Goal: Check status: Check status

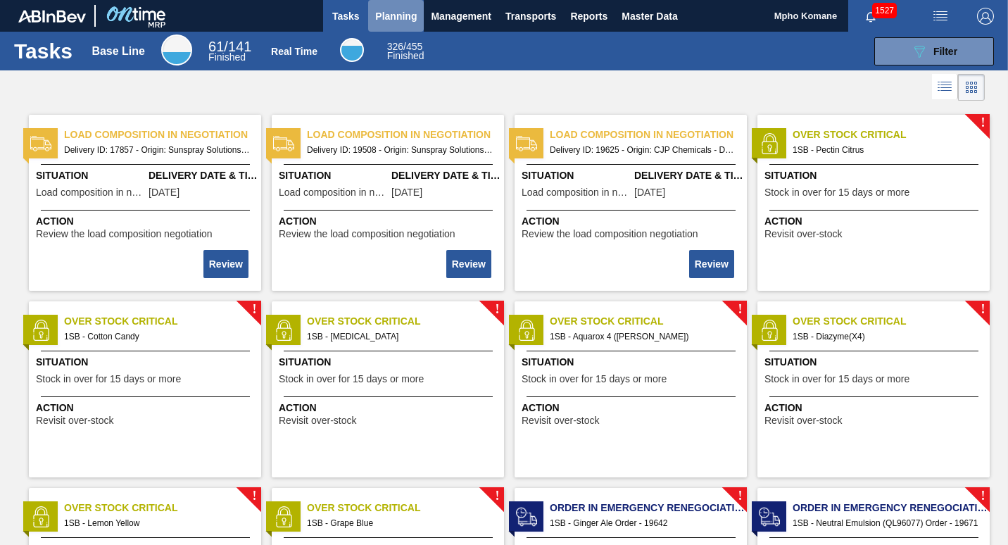
click at [406, 20] on span "Planning" at bounding box center [396, 16] width 42 height 17
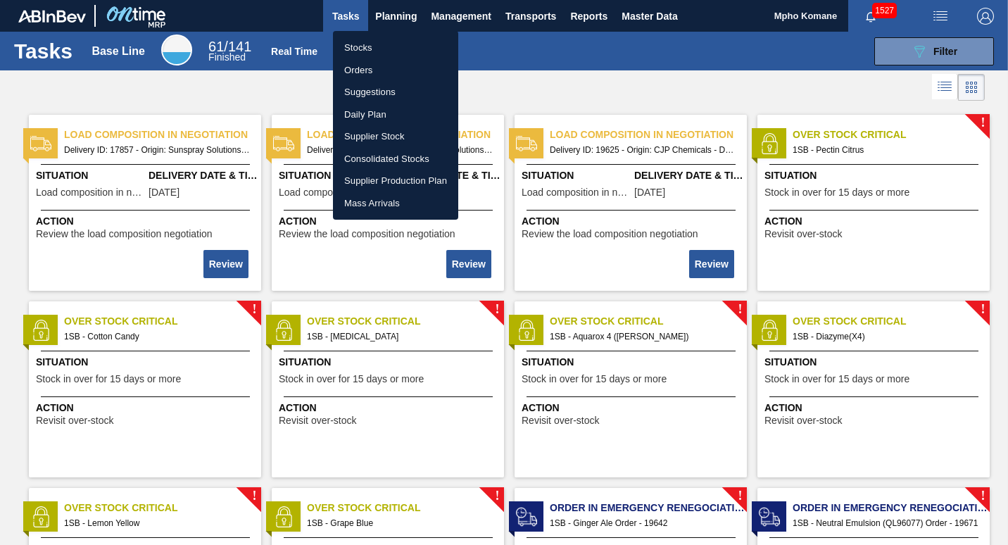
click at [379, 46] on li "Stocks" at bounding box center [395, 48] width 125 height 23
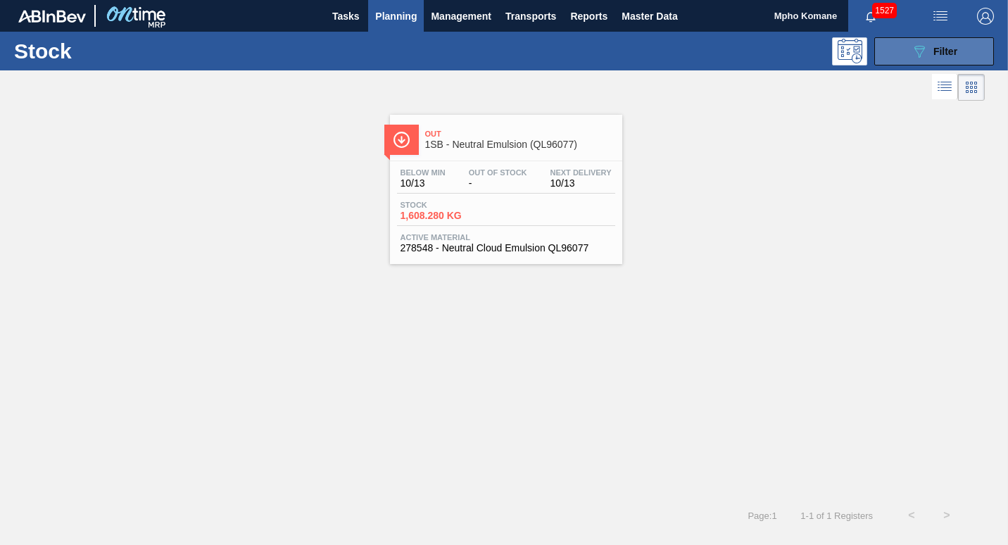
click at [945, 51] on span "Filter" at bounding box center [945, 51] width 24 height 11
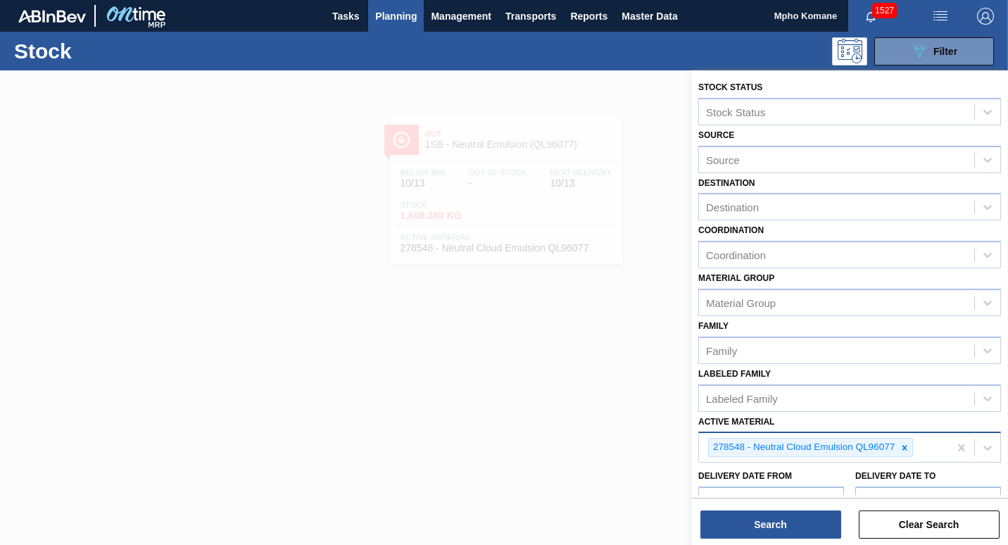
click at [926, 444] on div "278548 - Neutral Cloud Emulsion QL96077" at bounding box center [824, 447] width 250 height 29
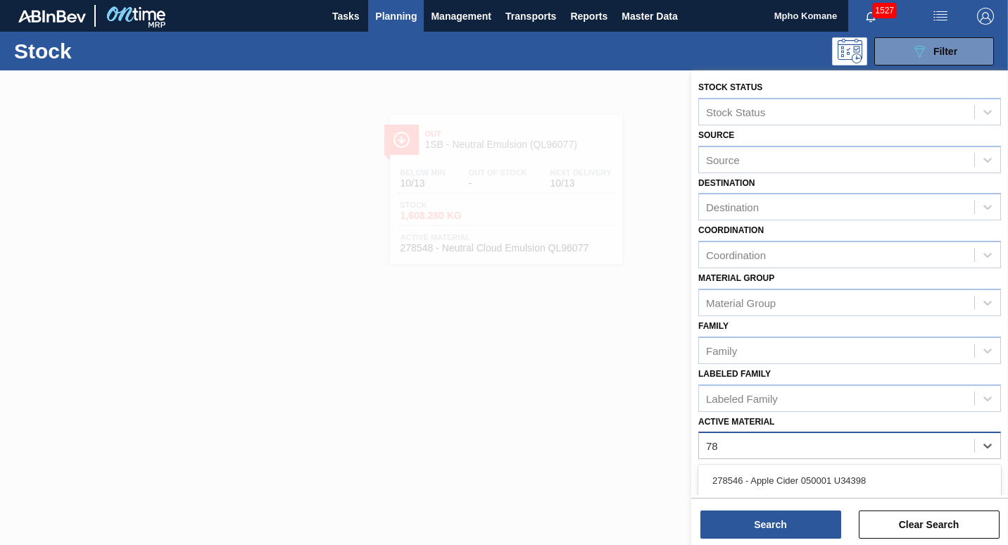
type Material "7"
type Material "78740"
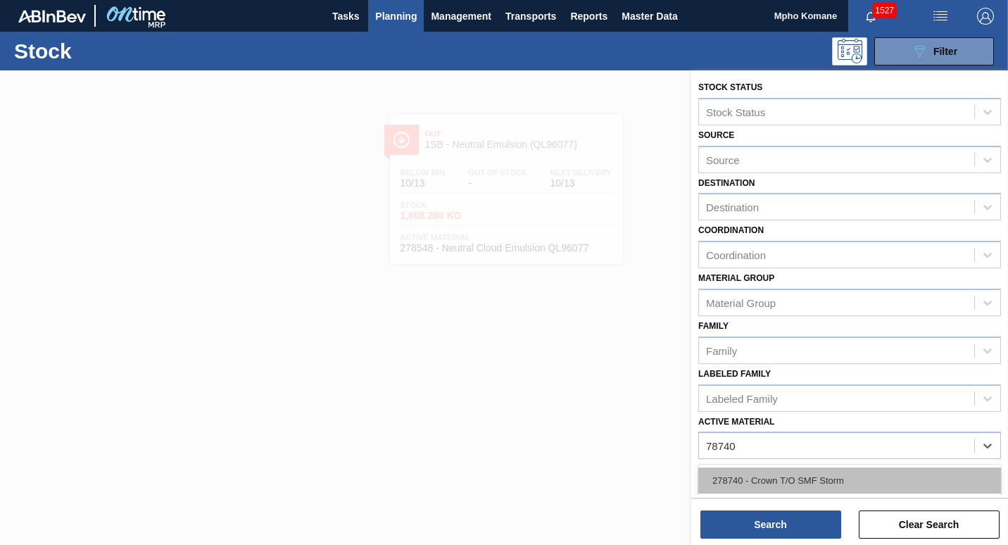
click at [835, 484] on div "278740 - Crown T/O SMF Storm" at bounding box center [849, 480] width 303 height 26
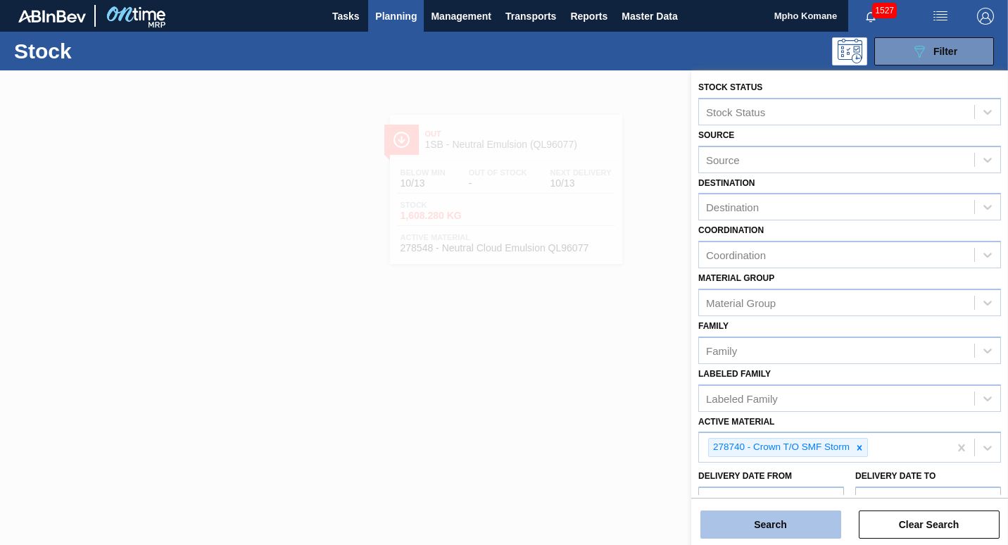
click at [810, 520] on button "Search" at bounding box center [770, 524] width 141 height 28
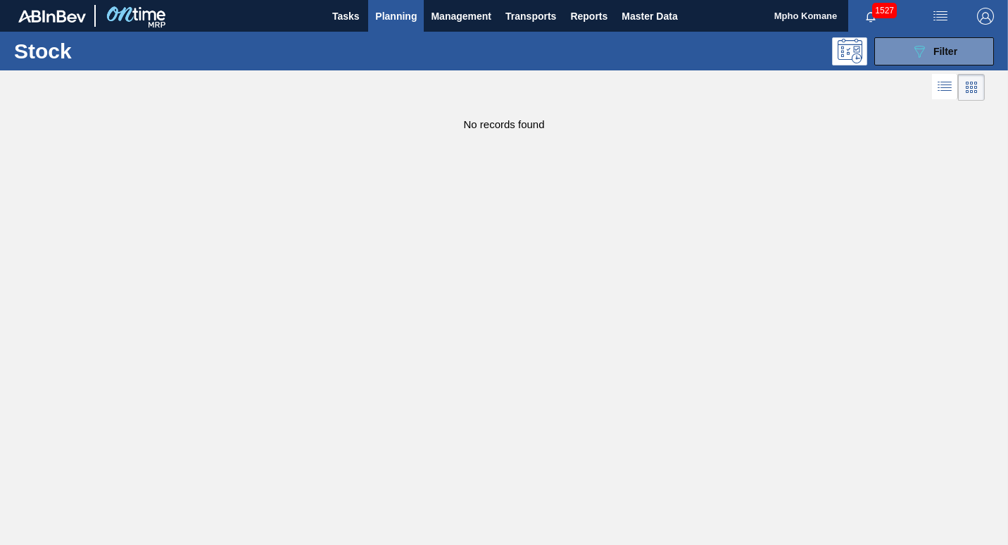
click at [404, 18] on span "Planning" at bounding box center [396, 16] width 42 height 17
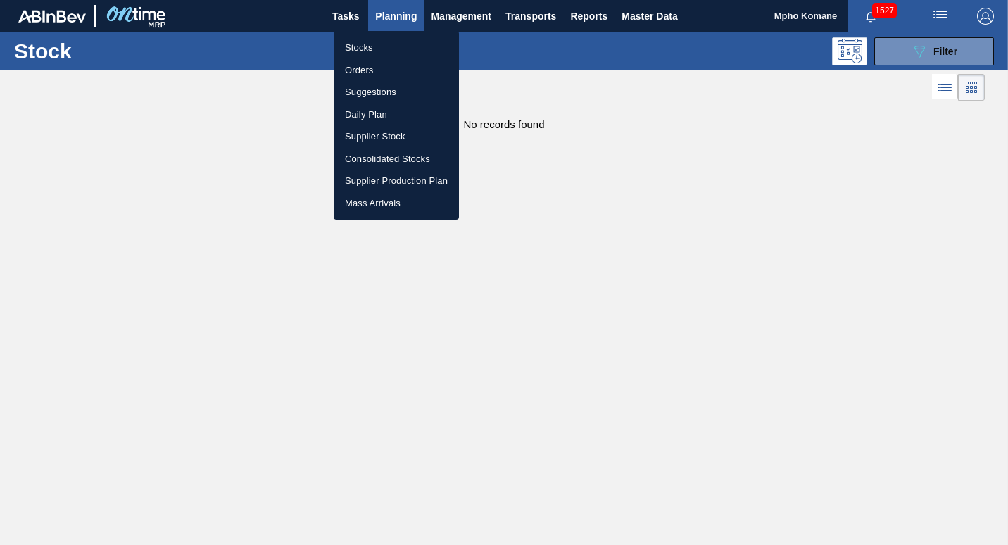
click at [366, 67] on li "Orders" at bounding box center [396, 70] width 125 height 23
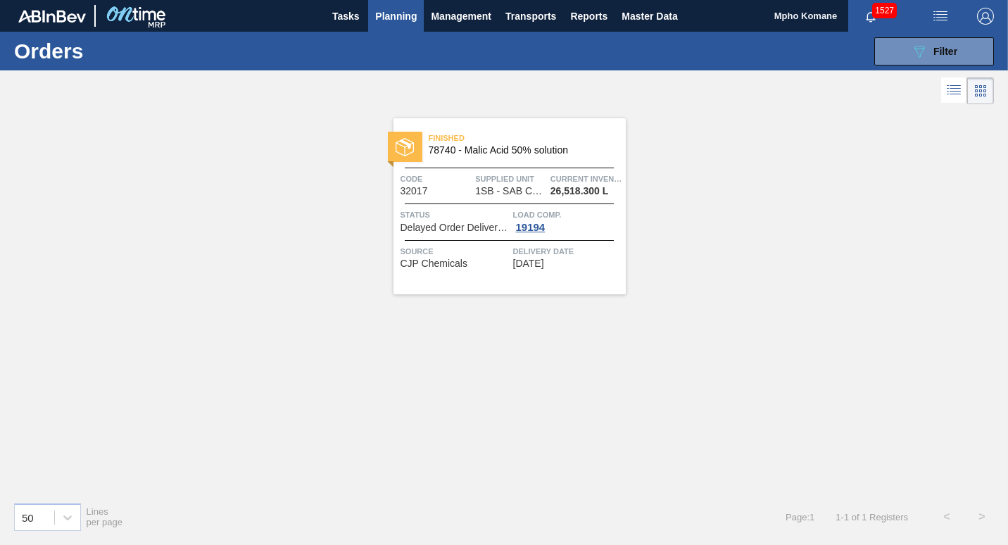
click at [536, 195] on span "1SB - SAB Chamdor Brewery" at bounding box center [510, 191] width 70 height 11
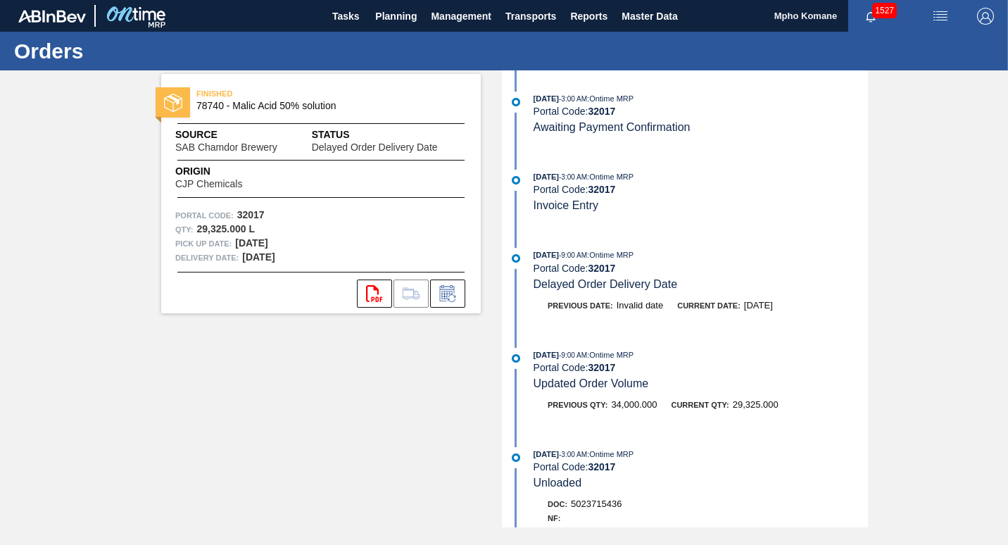
click at [312, 112] on div "FINISHED 78740 - Malic Acid 50% solution" at bounding box center [321, 100] width 320 height 32
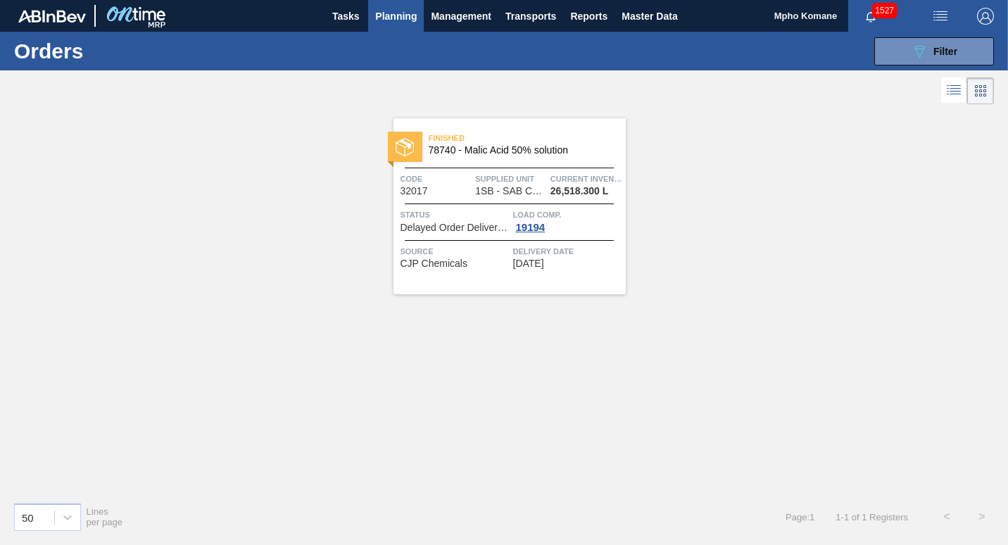
click at [503, 169] on div "Finished 78740 - Malic Acid 50% solution Code 32017 Supplied Unit 1SB - SAB Cha…" at bounding box center [509, 206] width 232 height 176
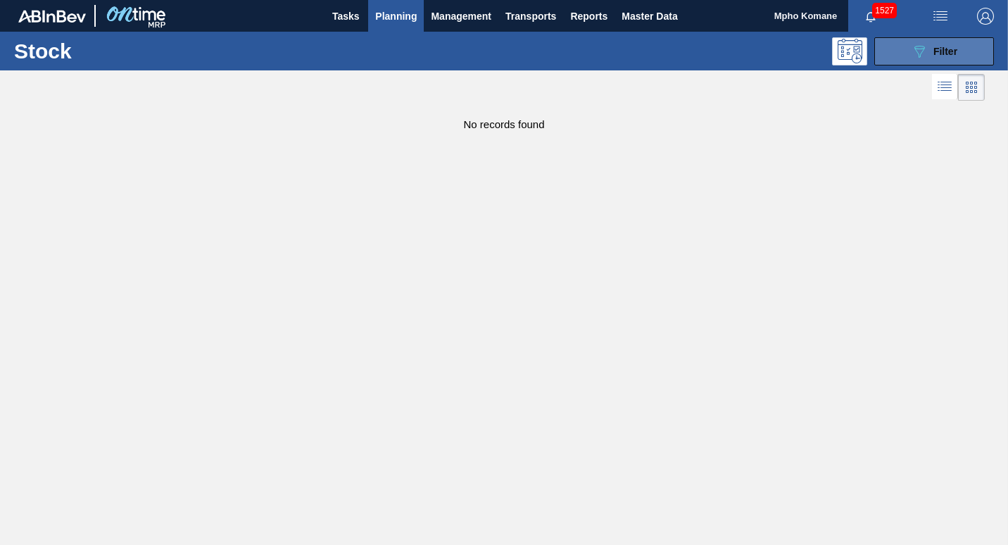
click at [904, 51] on button "089F7B8B-B2A5-4AFE-B5C0-19BA573D28AC Filter" at bounding box center [934, 51] width 120 height 28
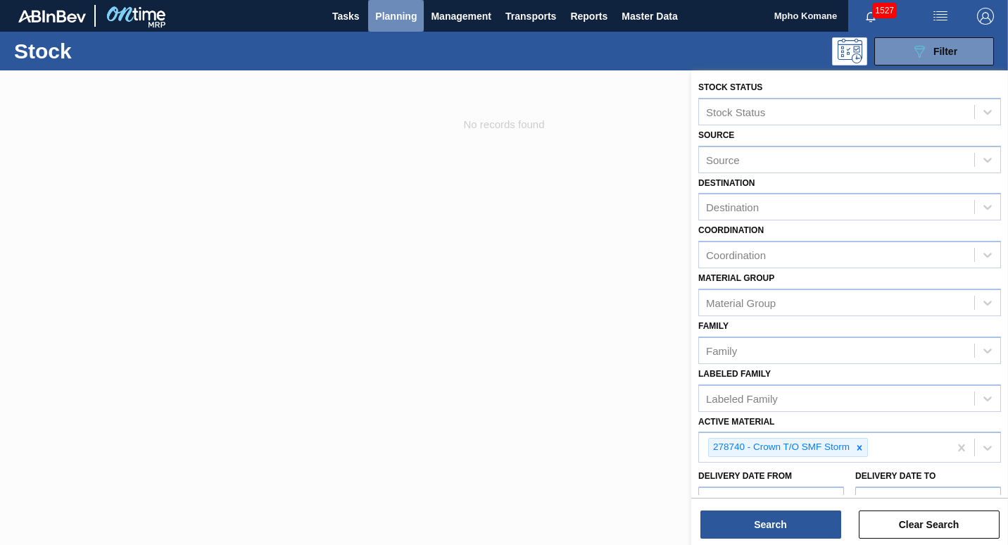
click at [388, 16] on span "Planning" at bounding box center [396, 16] width 42 height 17
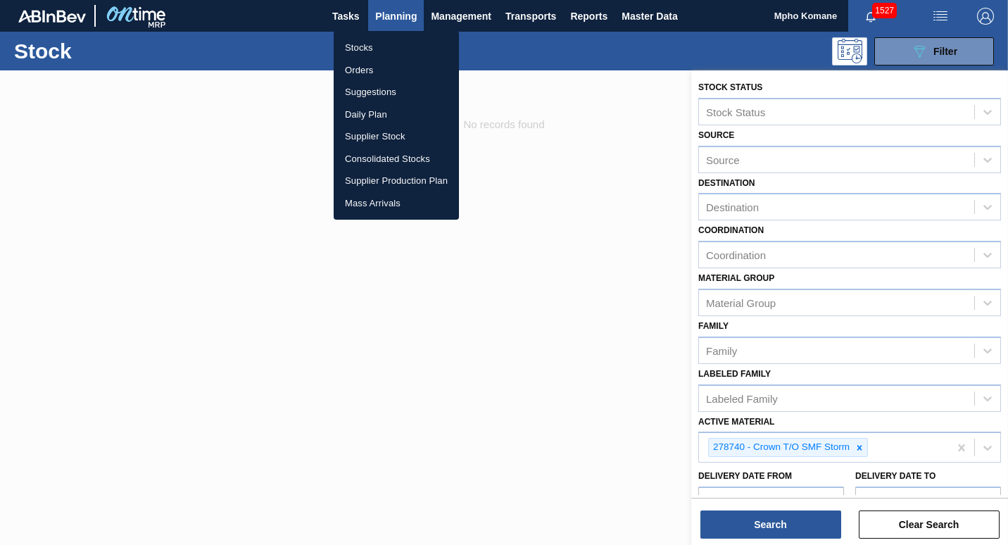
click at [358, 70] on li "Orders" at bounding box center [396, 70] width 125 height 23
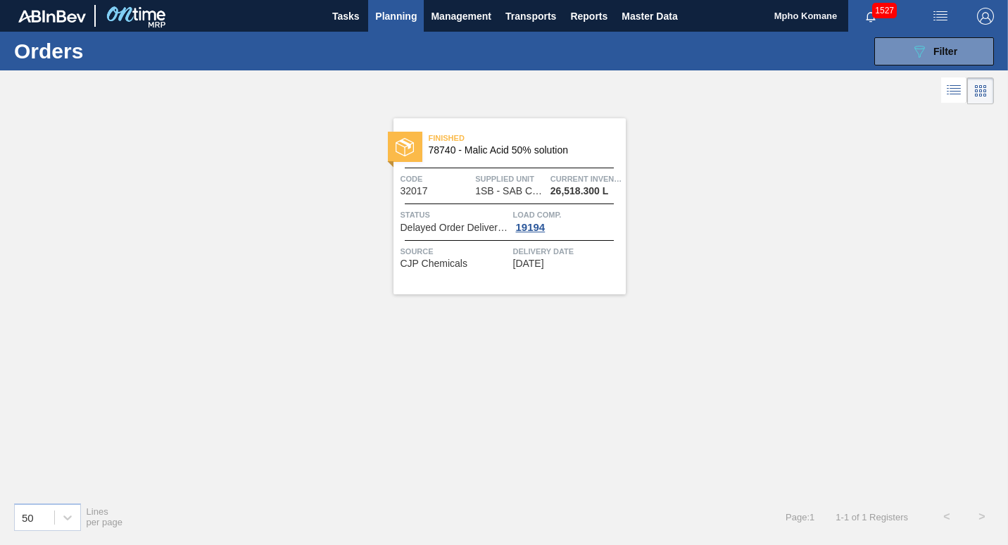
click at [467, 157] on div "Finished 78740 - Malic Acid 50% solution" at bounding box center [509, 145] width 232 height 32
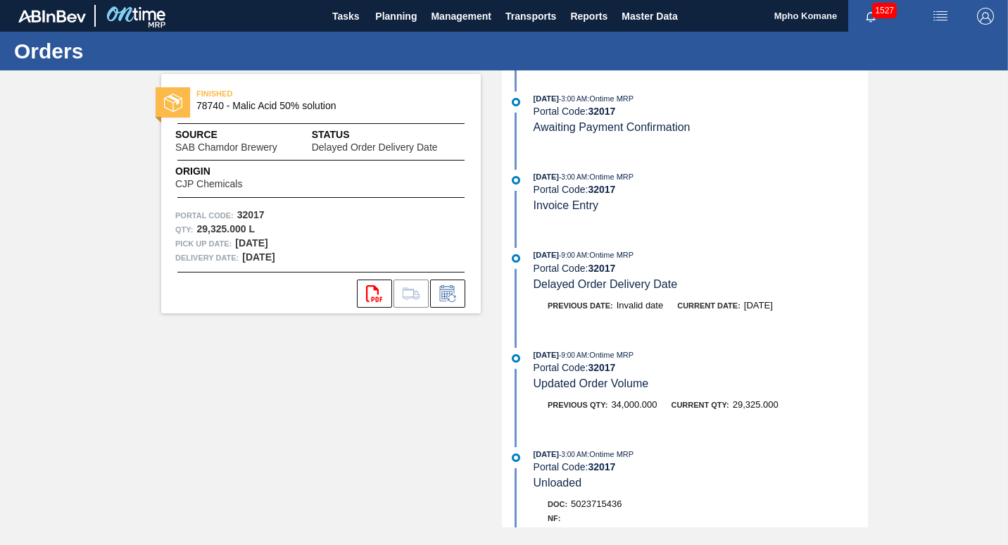
click at [308, 236] on div "Pick up Date: [DATE]" at bounding box center [320, 243] width 291 height 14
click at [263, 184] on div "Origin CJP Chemicals" at bounding box center [226, 176] width 102 height 25
click at [284, 106] on span "78740 - Malic Acid 50% solution" at bounding box center [323, 106] width 255 height 11
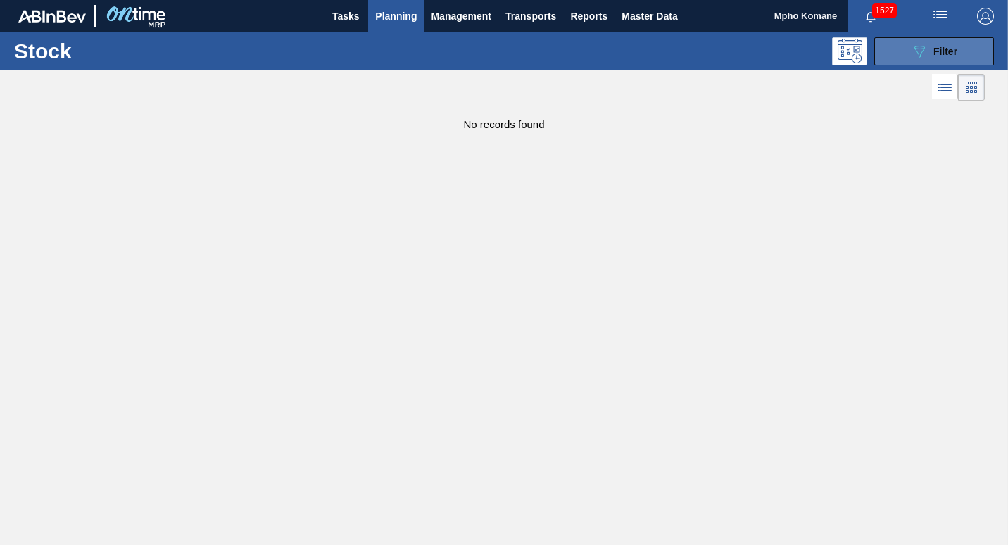
click at [902, 56] on button "089F7B8B-B2A5-4AFE-B5C0-19BA573D28AC Filter" at bounding box center [934, 51] width 120 height 28
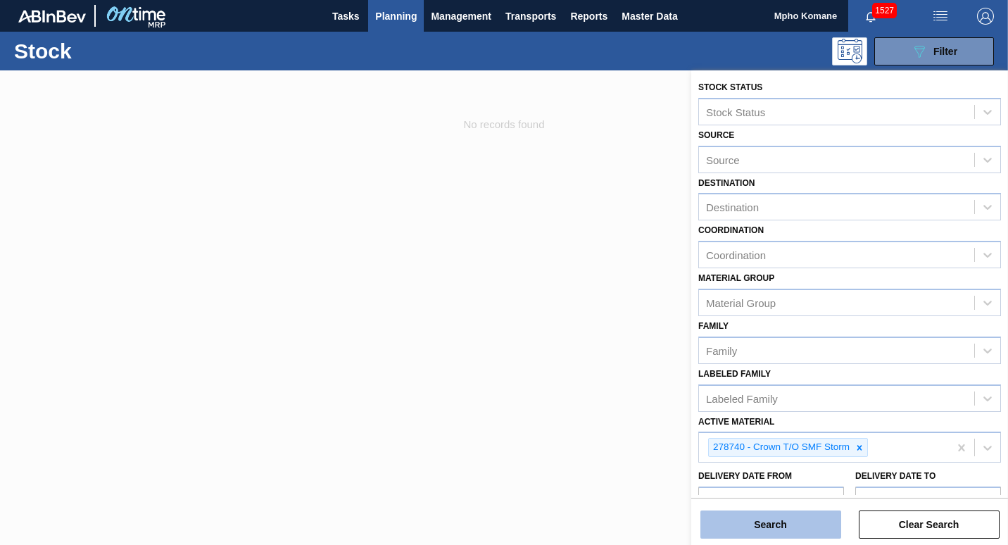
click at [767, 526] on button "Search" at bounding box center [770, 524] width 141 height 28
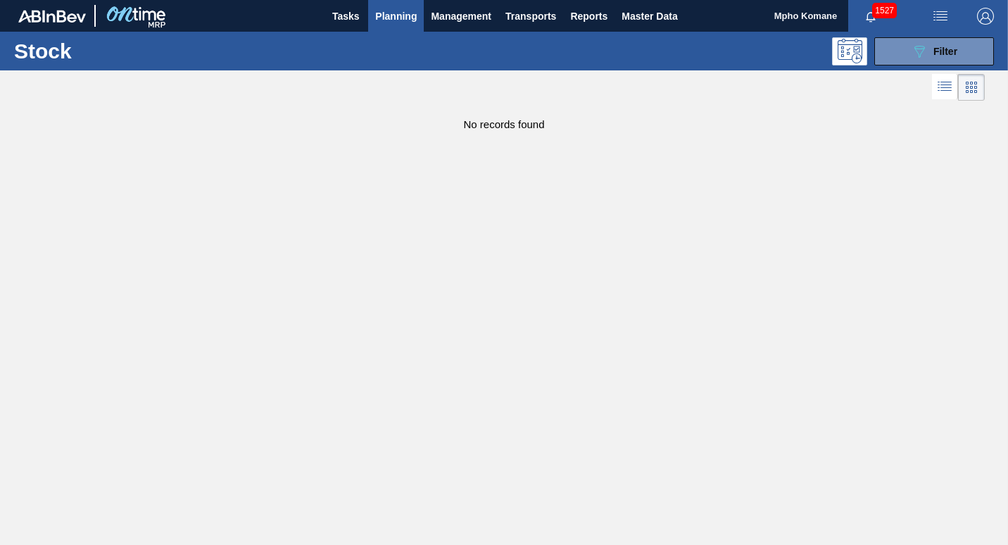
click at [396, 15] on span "Planning" at bounding box center [396, 16] width 42 height 17
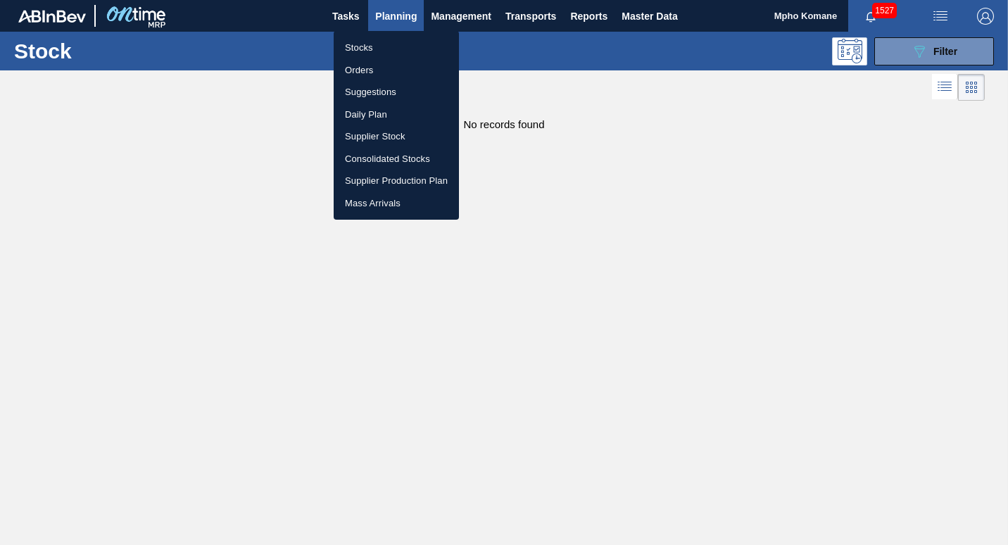
click at [367, 67] on li "Orders" at bounding box center [396, 70] width 125 height 23
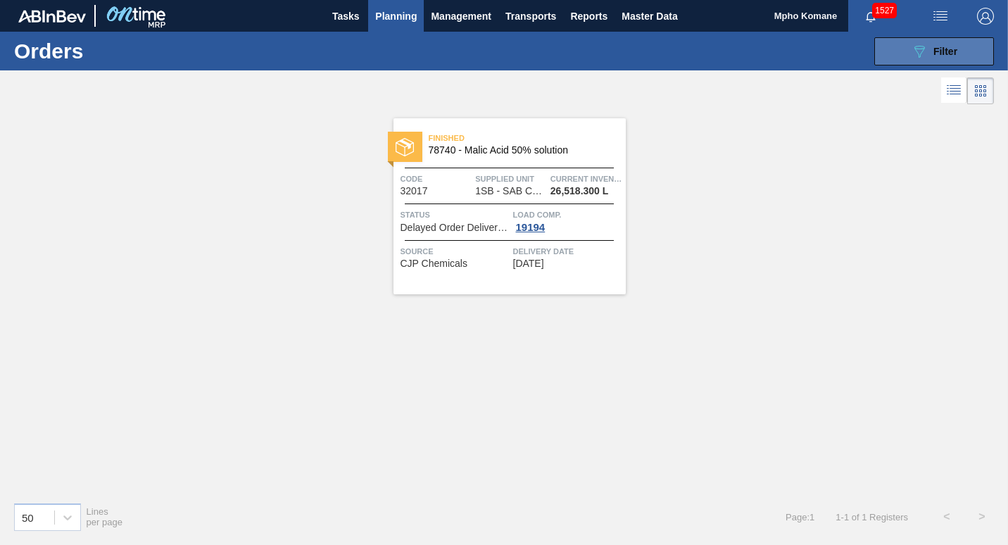
click at [935, 61] on button "089F7B8B-B2A5-4AFE-B5C0-19BA573D28AC Filter" at bounding box center [934, 51] width 120 height 28
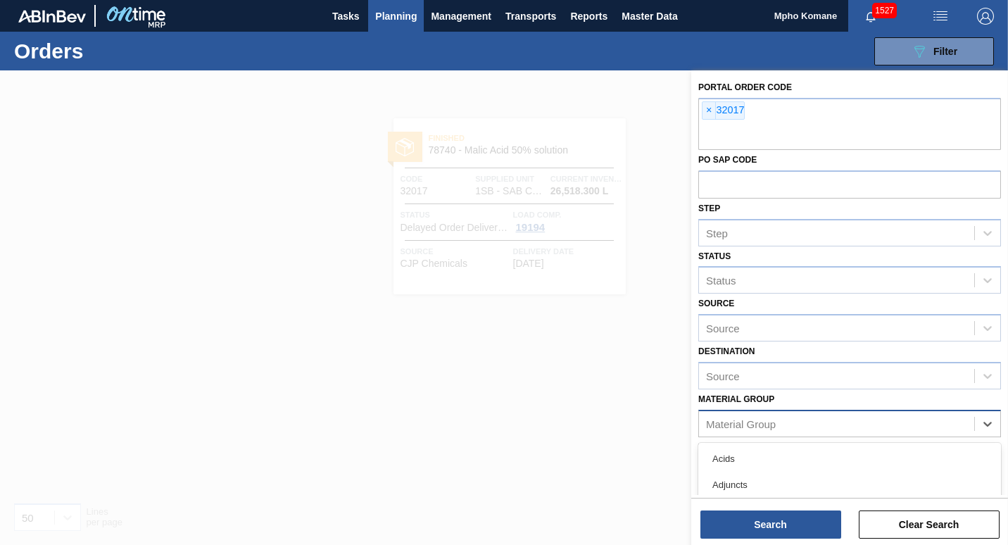
click at [721, 415] on div "Material Group" at bounding box center [836, 423] width 275 height 20
click at [666, 457] on div at bounding box center [504, 342] width 1008 height 545
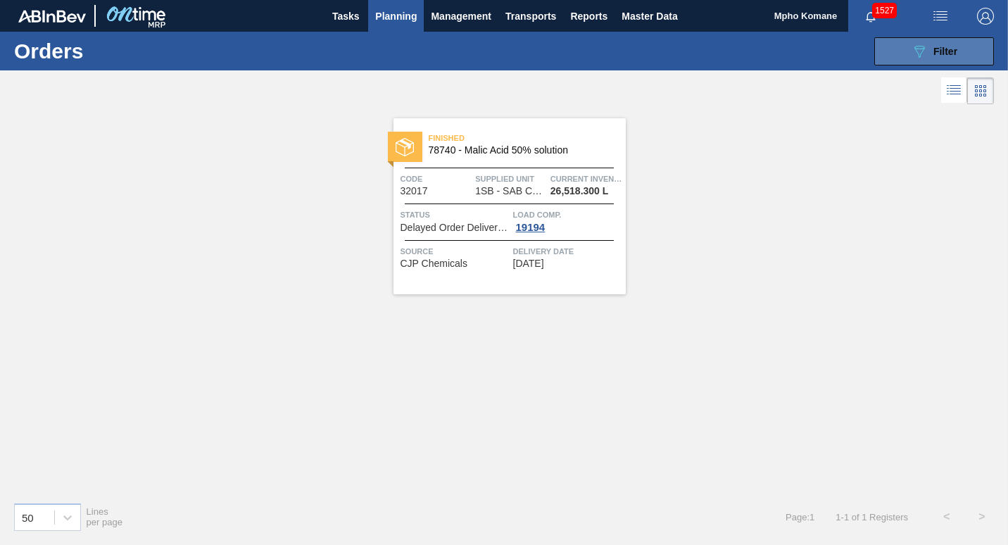
click at [957, 48] on span "Filter" at bounding box center [945, 51] width 24 height 11
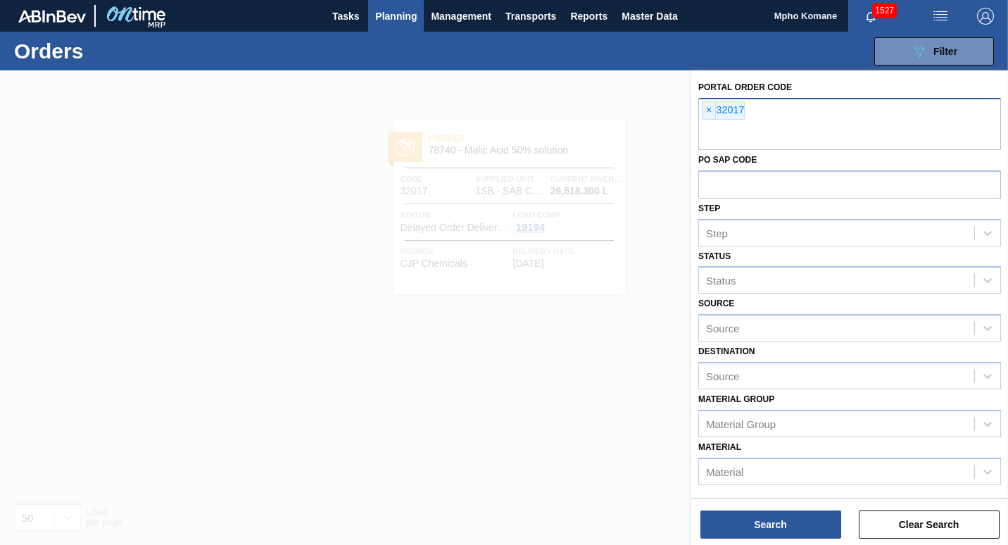
click at [764, 118] on div "× 32017" at bounding box center [849, 124] width 303 height 52
click at [918, 54] on icon at bounding box center [919, 52] width 11 height 12
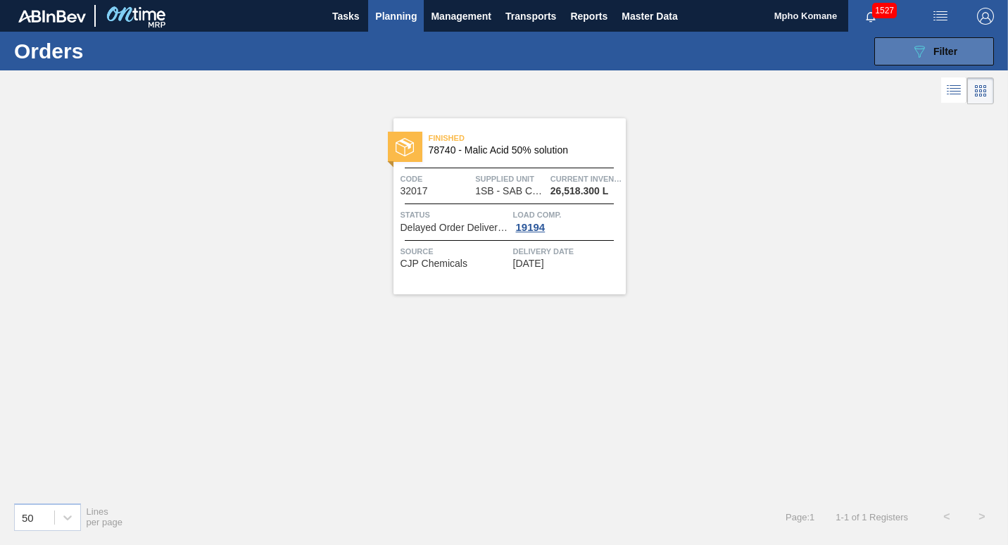
click at [954, 58] on div "089F7B8B-B2A5-4AFE-B5C0-19BA573D28AC Filter" at bounding box center [934, 51] width 46 height 17
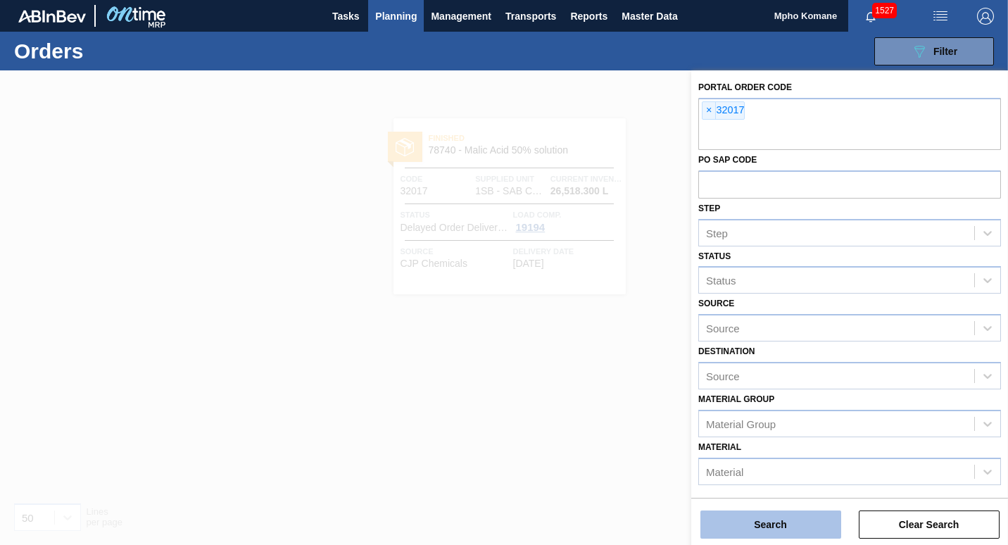
click at [776, 519] on button "Search" at bounding box center [770, 524] width 141 height 28
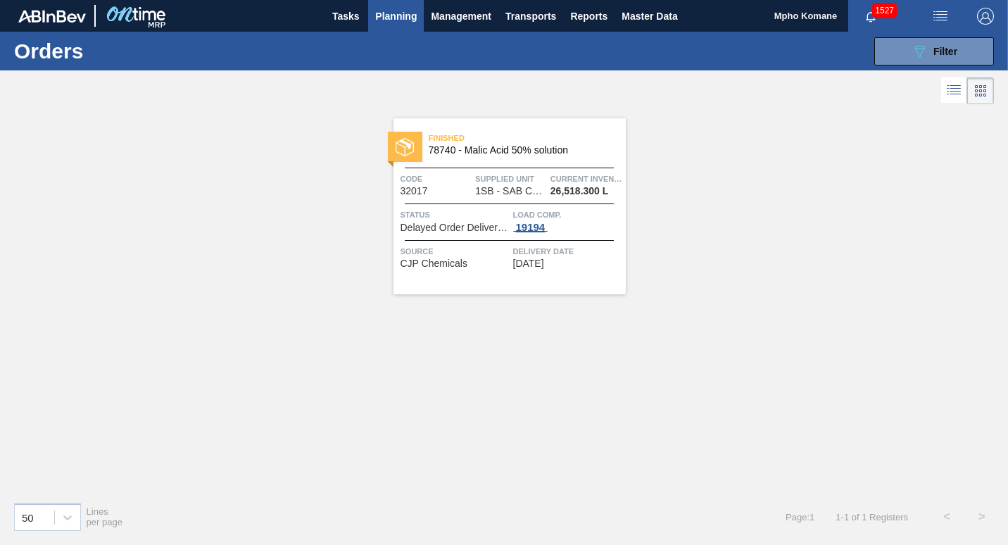
click at [518, 231] on span "19194" at bounding box center [530, 227] width 35 height 11
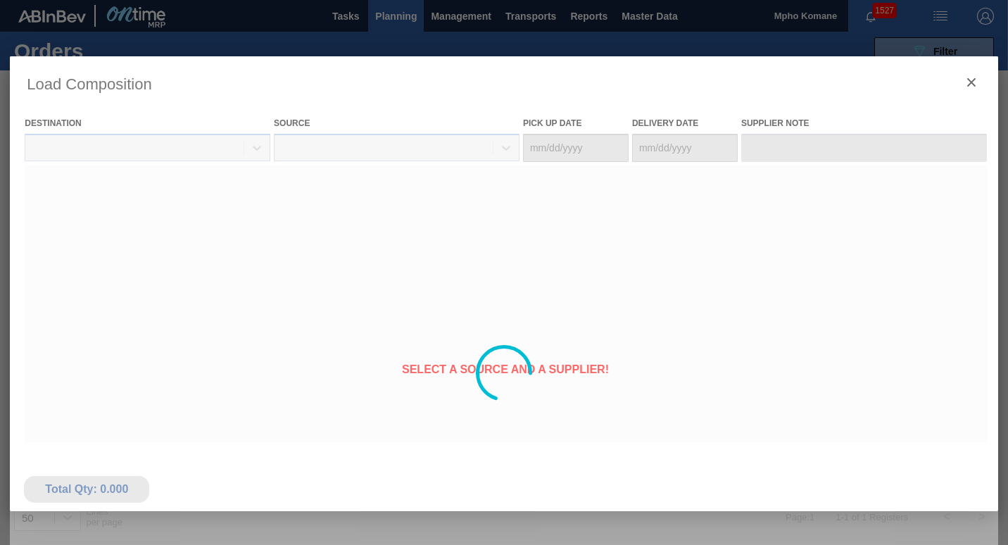
type Date "[DATE]"
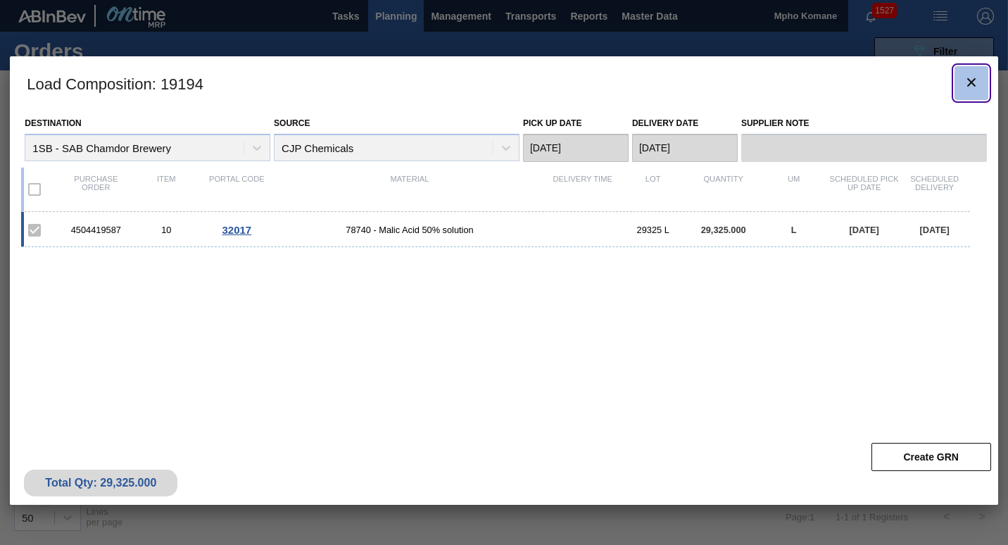
click at [975, 75] on icon "botão de ícone" at bounding box center [971, 82] width 17 height 17
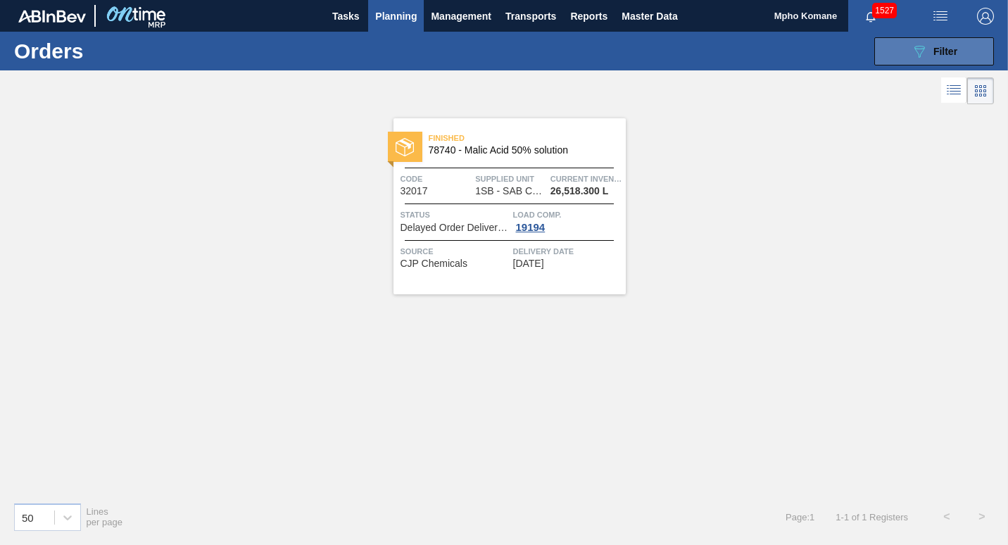
click at [896, 46] on button "089F7B8B-B2A5-4AFE-B5C0-19BA573D28AC Filter" at bounding box center [934, 51] width 120 height 28
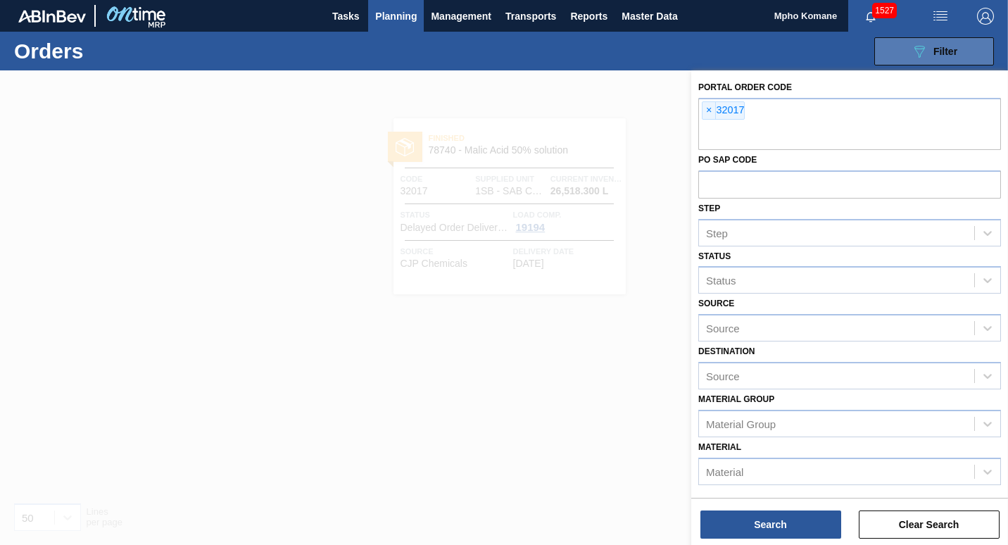
click at [940, 43] on div "089F7B8B-B2A5-4AFE-B5C0-19BA573D28AC Filter" at bounding box center [934, 51] width 46 height 17
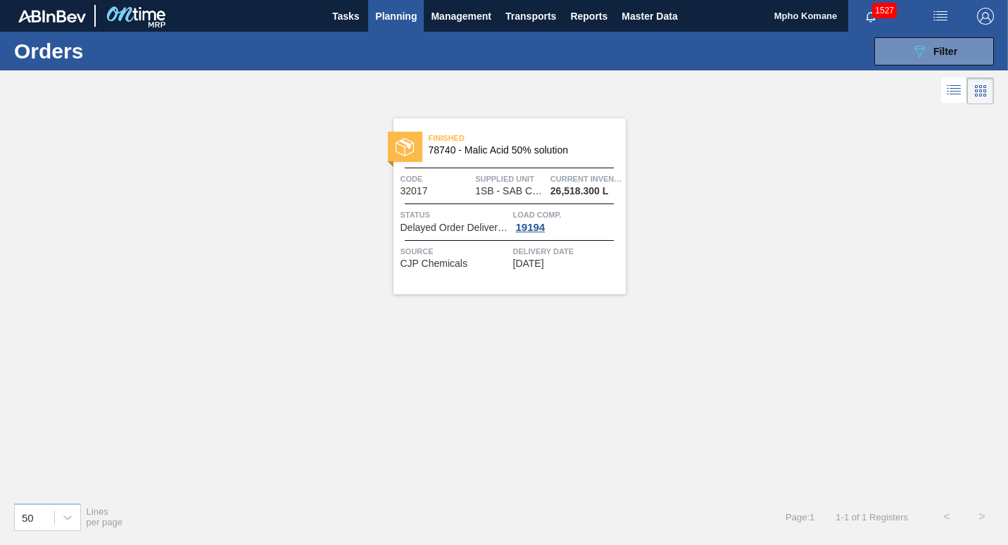
click at [417, 15] on span "Planning" at bounding box center [396, 16] width 42 height 17
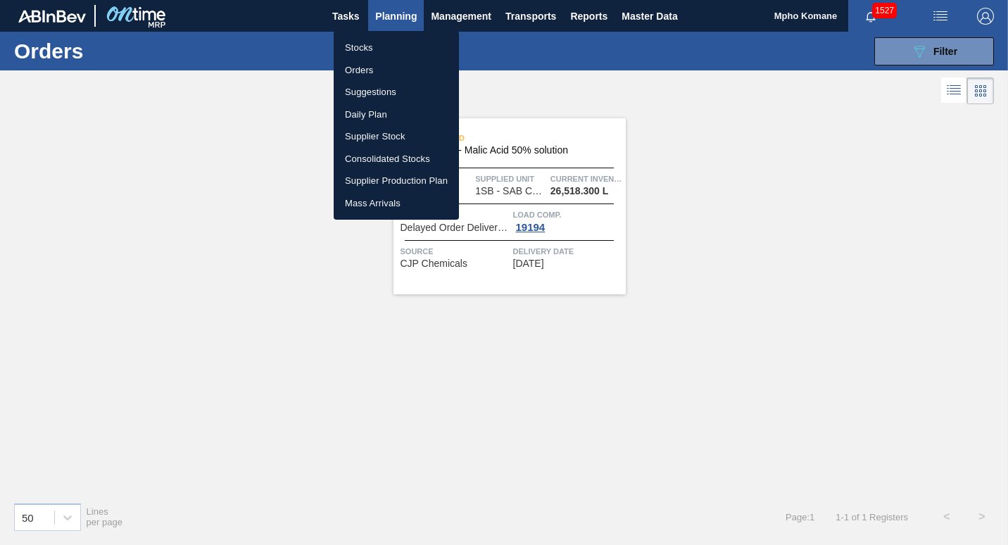
click at [377, 44] on li "Stocks" at bounding box center [396, 48] width 125 height 23
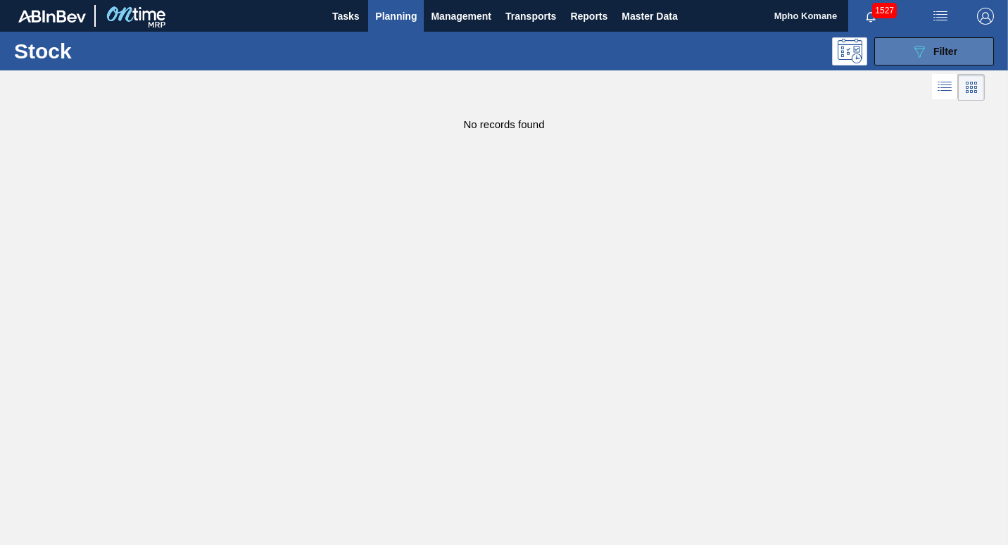
click at [947, 54] on span "Filter" at bounding box center [945, 51] width 24 height 11
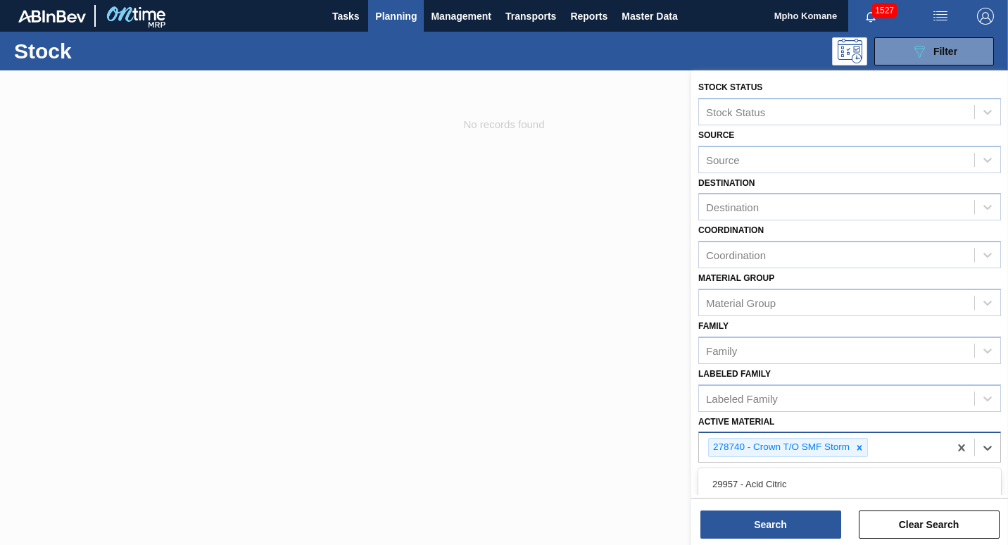
click at [890, 452] on div "278740 - Crown T/O SMF Storm" at bounding box center [824, 447] width 250 height 29
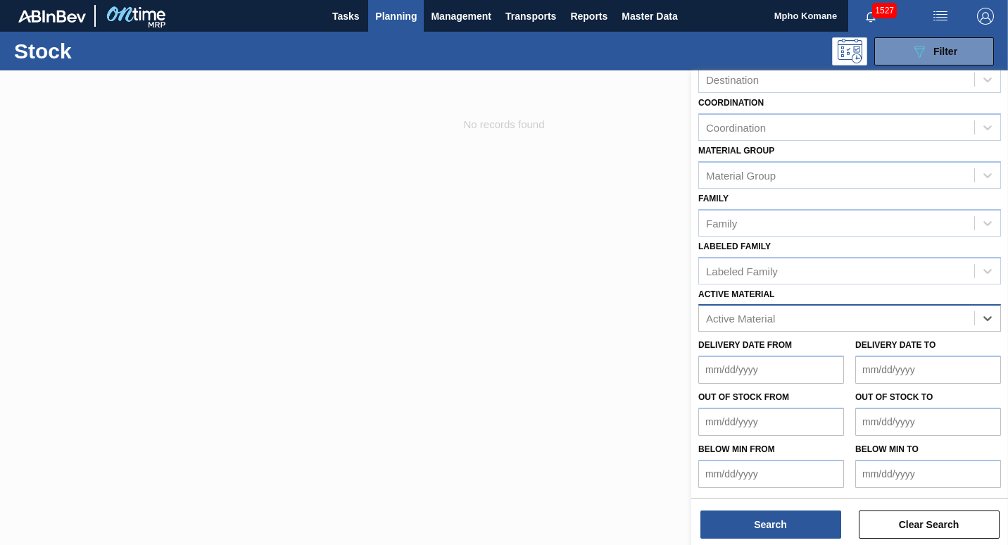
scroll to position [127, 0]
click at [786, 265] on div "Stock Status Stock Status Source Source Destination Destination Coordination Co…" at bounding box center [849, 219] width 317 height 552
click at [983, 317] on div "option 278740 - Crown T/O SMF Storm, deselected. Select is focused ,type to ref…" at bounding box center [849, 317] width 303 height 27
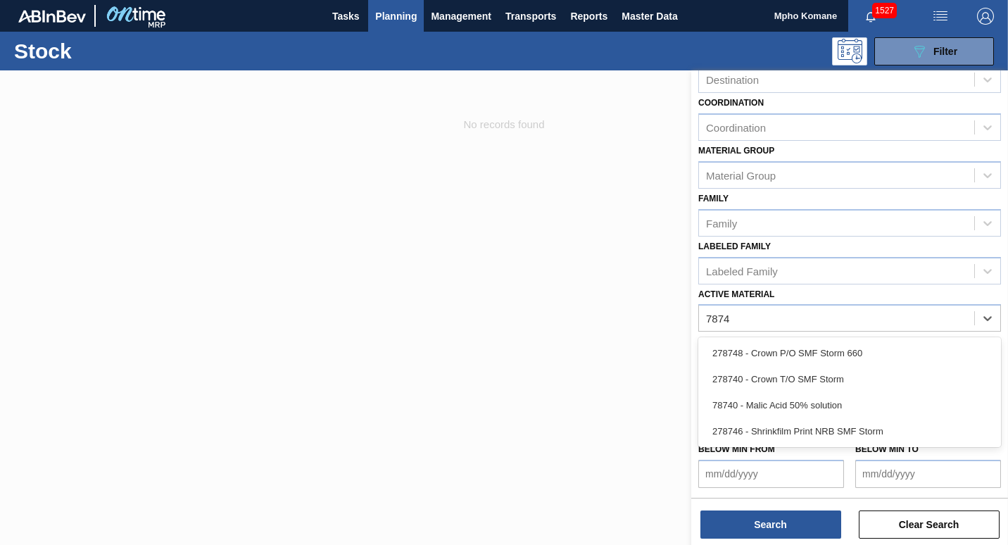
type Material "78740"
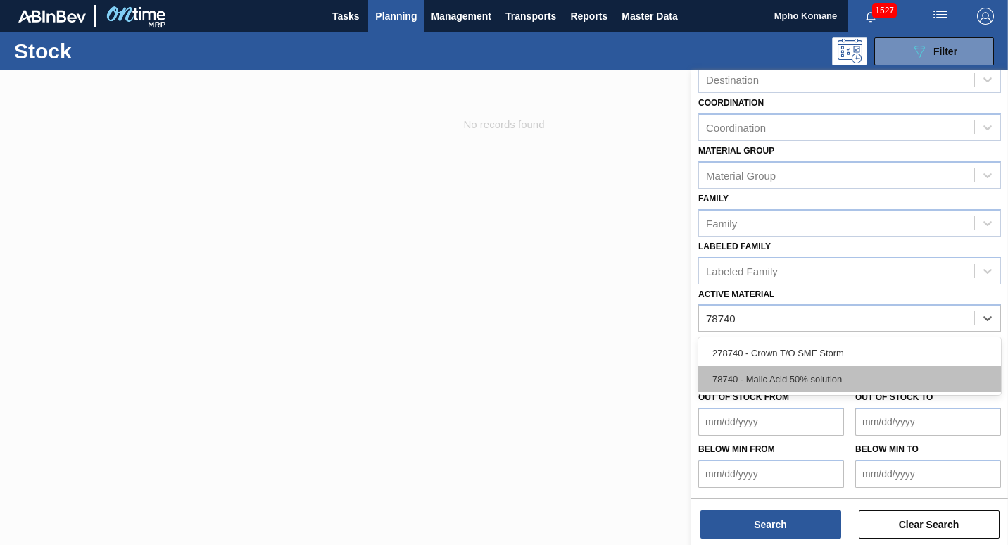
click at [811, 374] on div "78740 - Malic Acid 50% solution" at bounding box center [849, 379] width 303 height 26
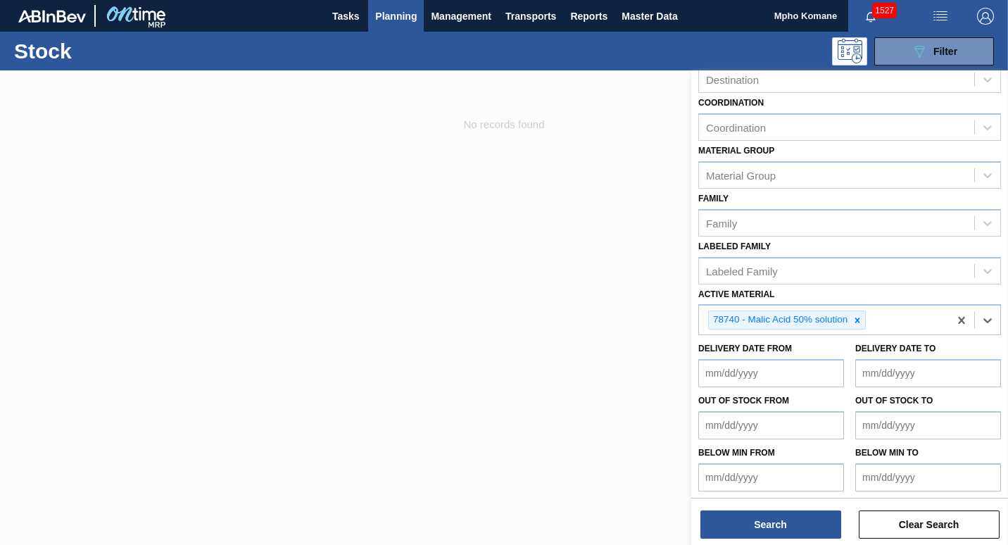
scroll to position [131, 0]
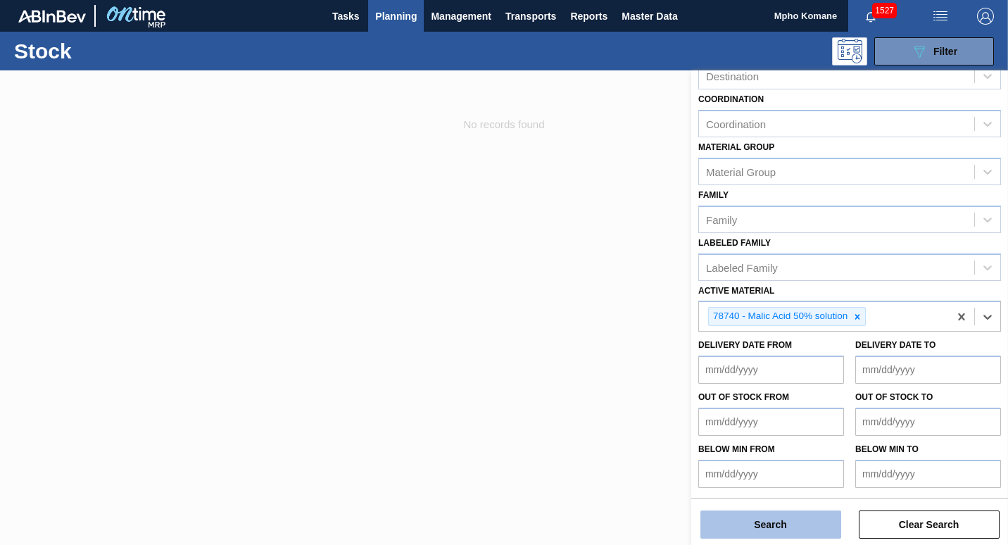
click at [752, 519] on button "Search" at bounding box center [770, 524] width 141 height 28
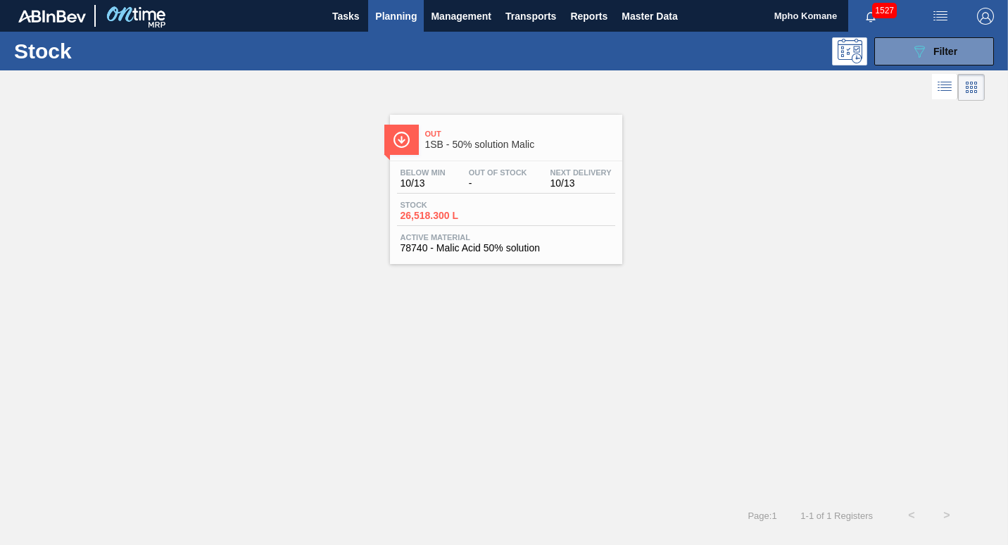
click at [463, 188] on div "Below Min 10/13 Out Of Stock - Next Delivery 10/13" at bounding box center [506, 180] width 218 height 25
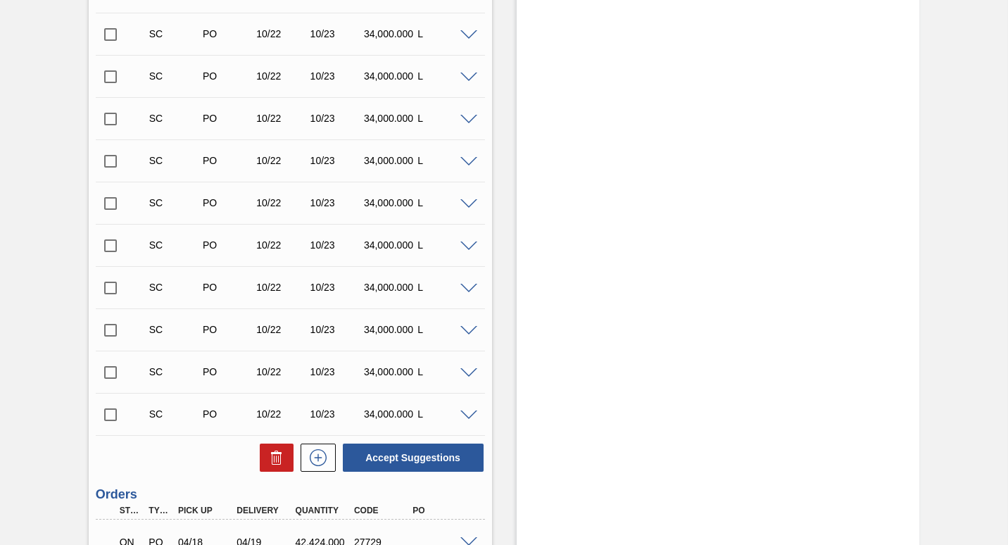
scroll to position [2173, 0]
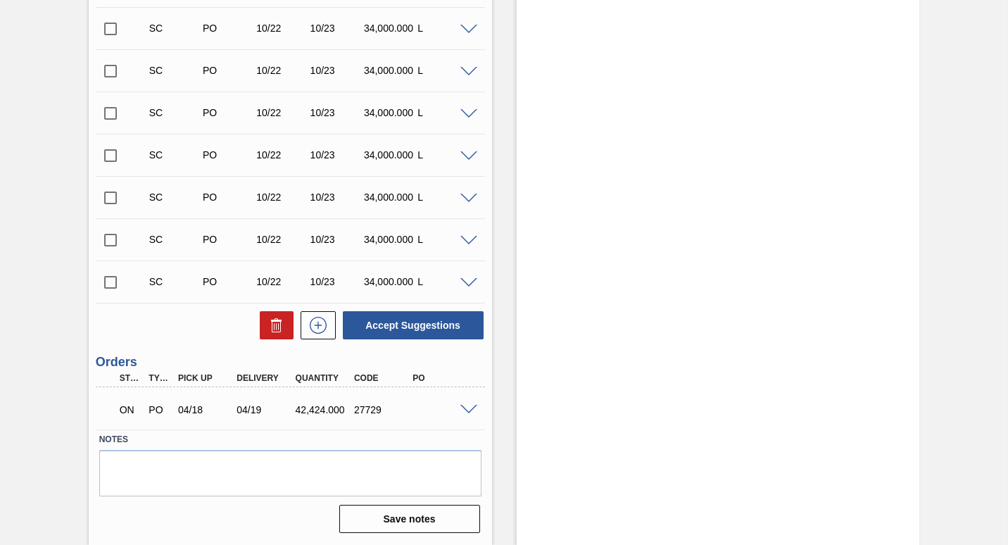
click at [115, 280] on input "checkbox" at bounding box center [111, 282] width 30 height 30
click at [438, 325] on button "Accept Suggestions" at bounding box center [413, 325] width 141 height 28
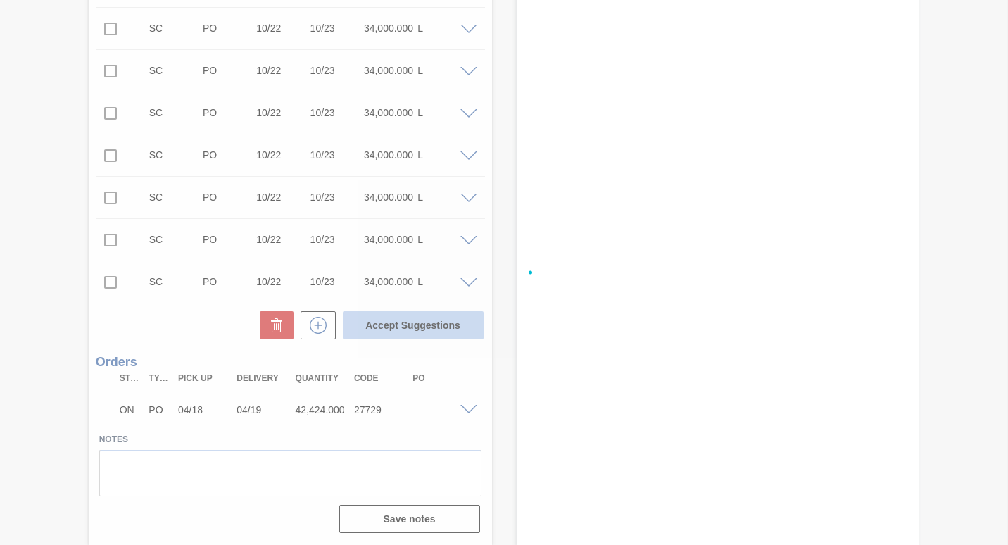
checkbox input "false"
